Goal: Connect with others: Connect with others

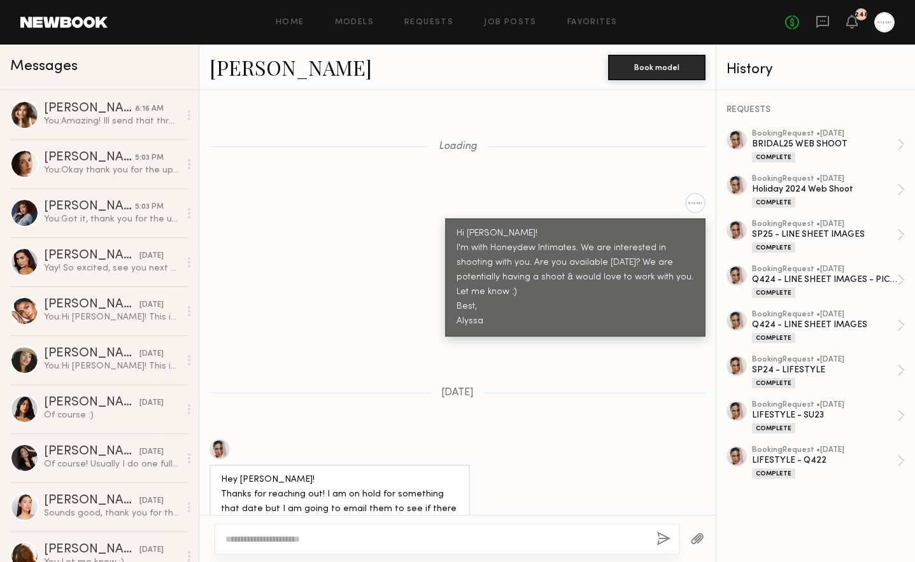
scroll to position [18494, 0]
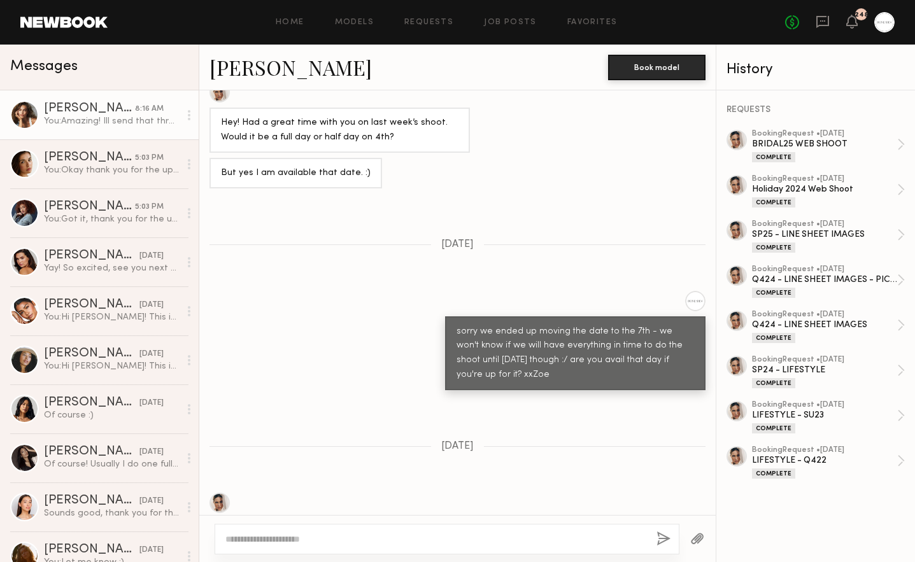
click at [45, 118] on div "You: Amazing! Ill send that through shortly xx" at bounding box center [112, 121] width 136 height 12
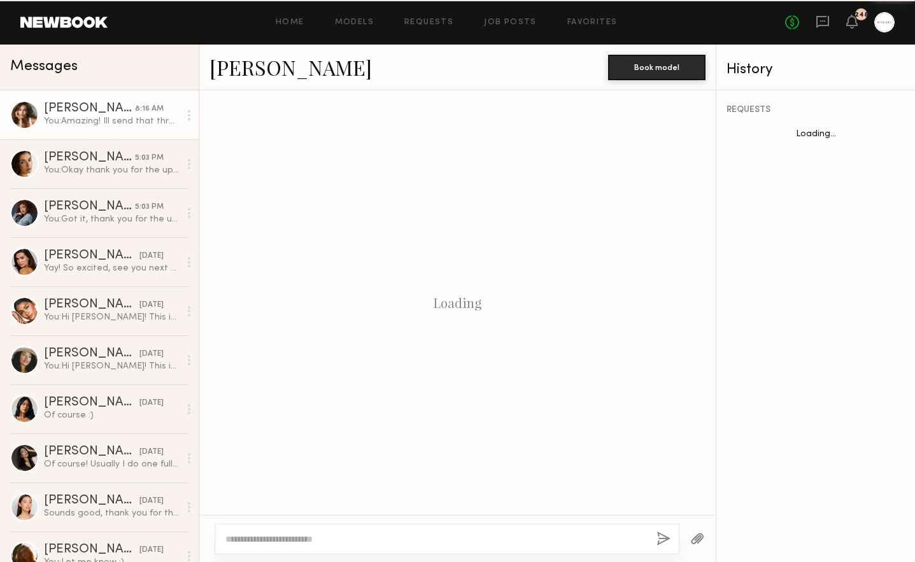
scroll to position [869, 0]
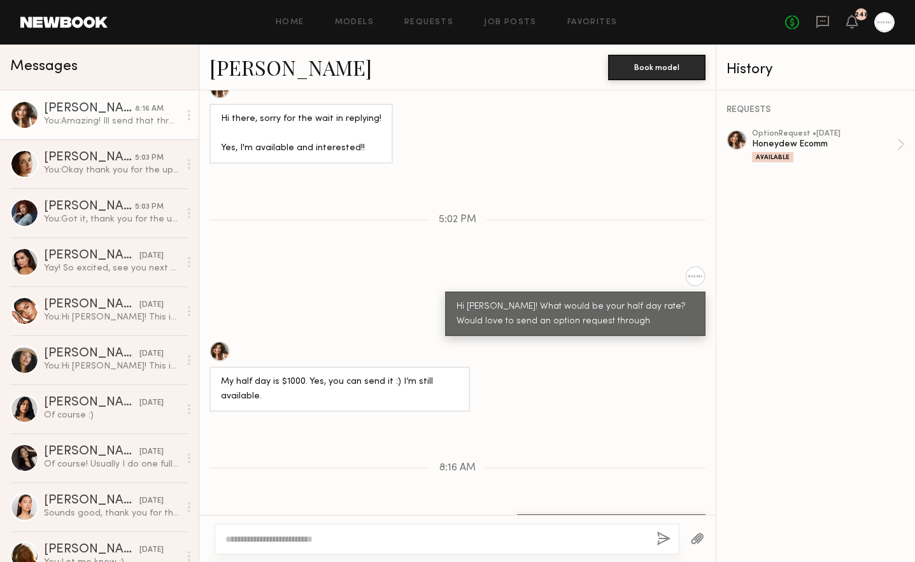
click at [272, 68] on link "[PERSON_NAME]" at bounding box center [291, 66] width 162 height 27
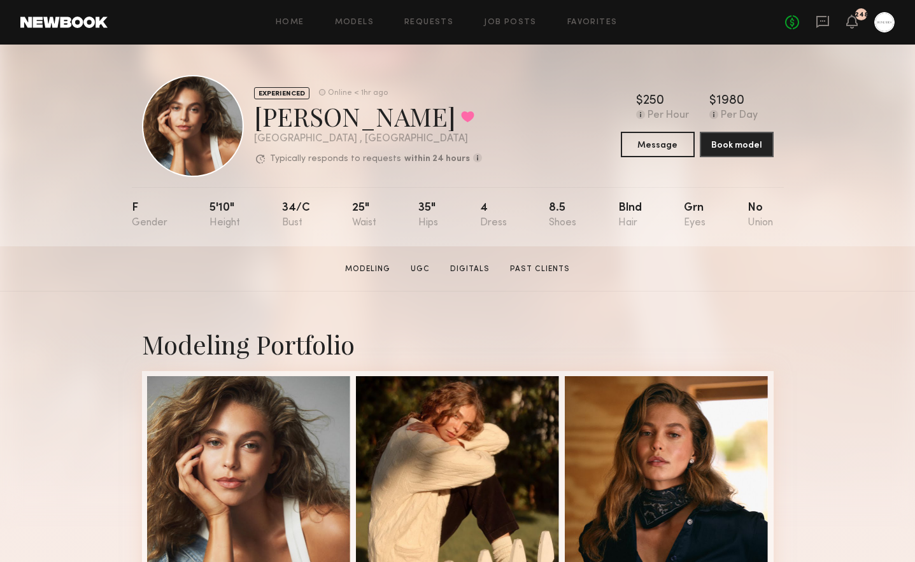
click at [421, 331] on div "Modeling Portfolio" at bounding box center [458, 344] width 632 height 34
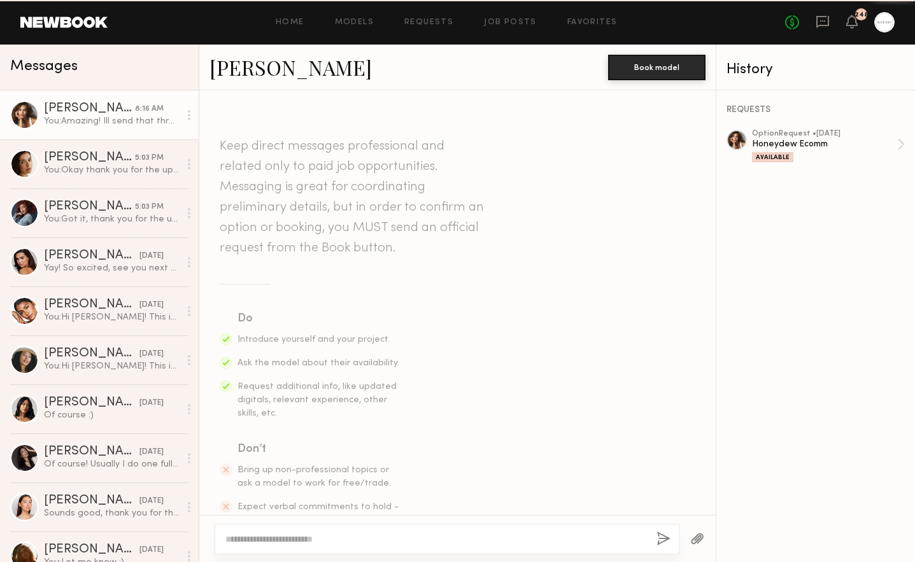
scroll to position [869, 0]
